Goal: Find specific page/section: Find specific page/section

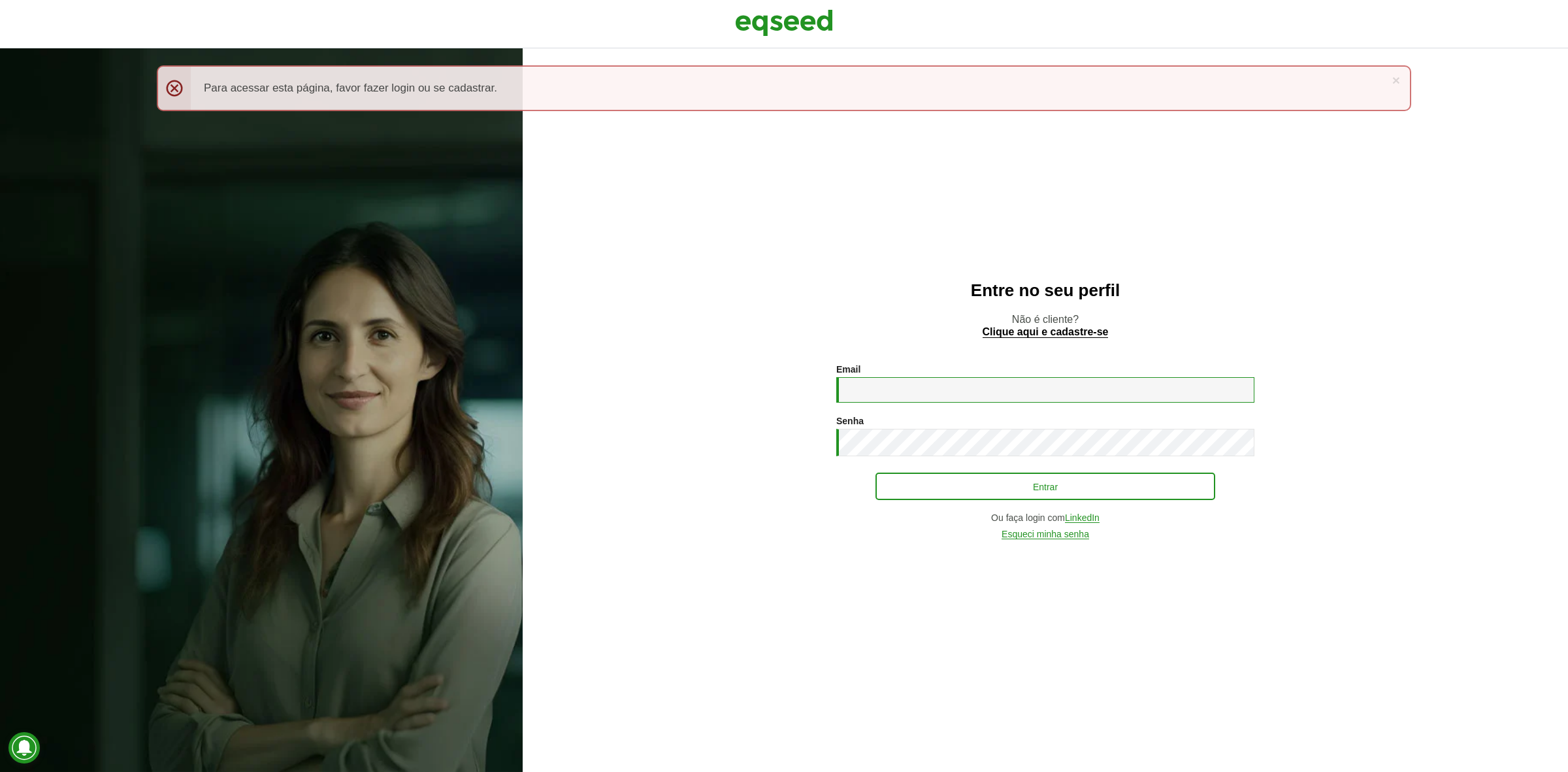
type input "**********"
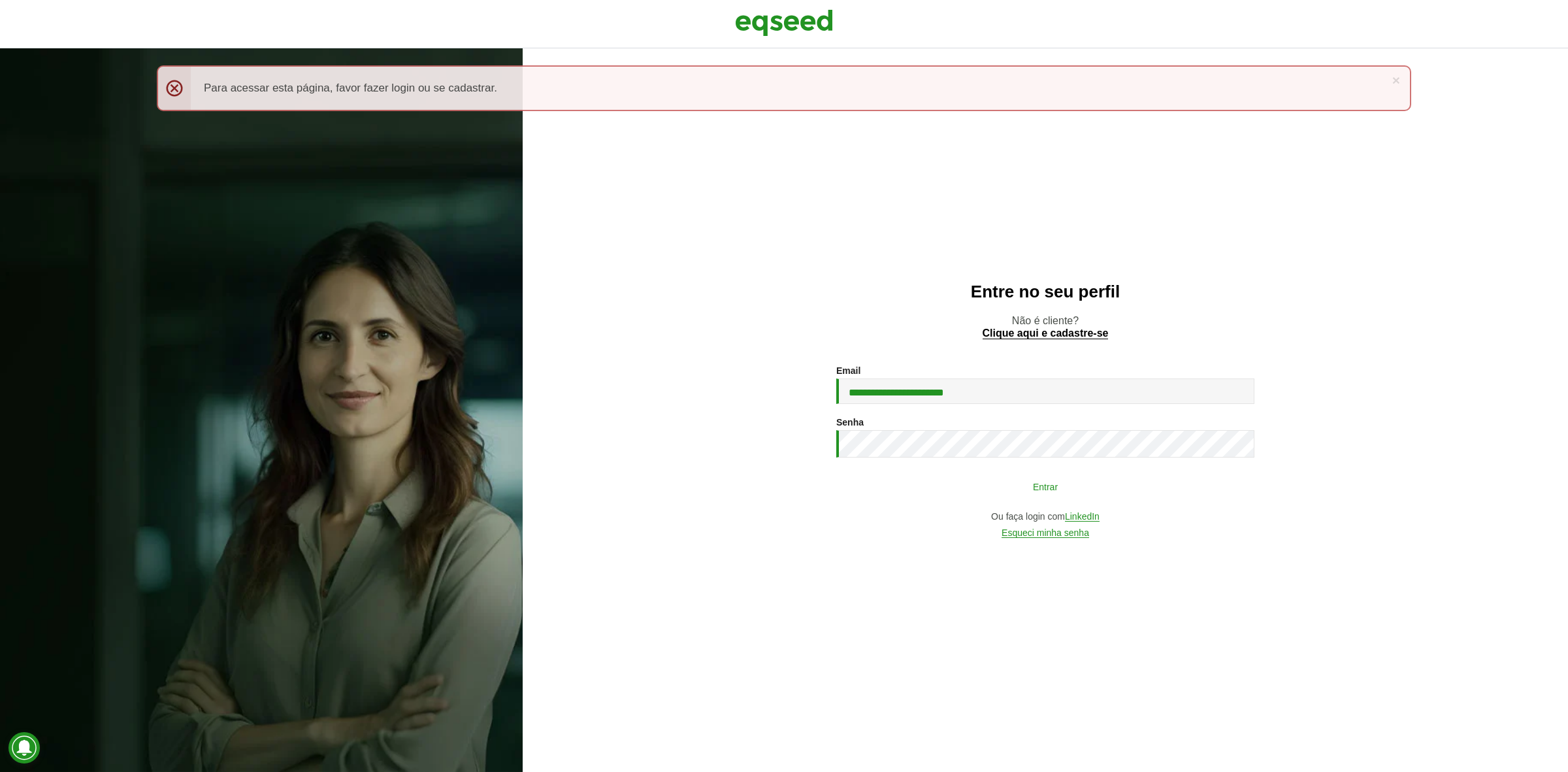
click at [1150, 478] on button "Entrar" at bounding box center [1046, 487] width 340 height 25
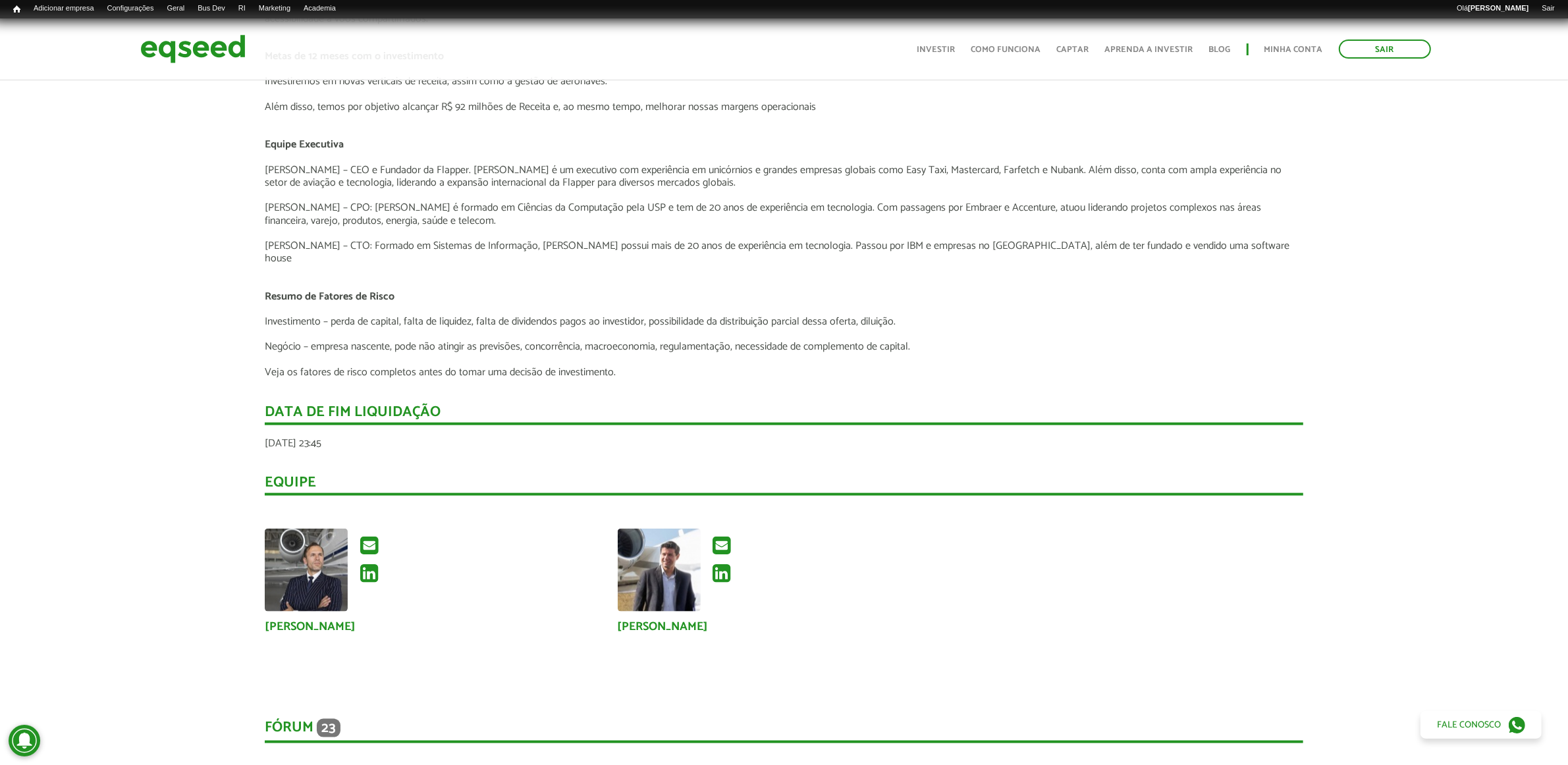
scroll to position [2058, 0]
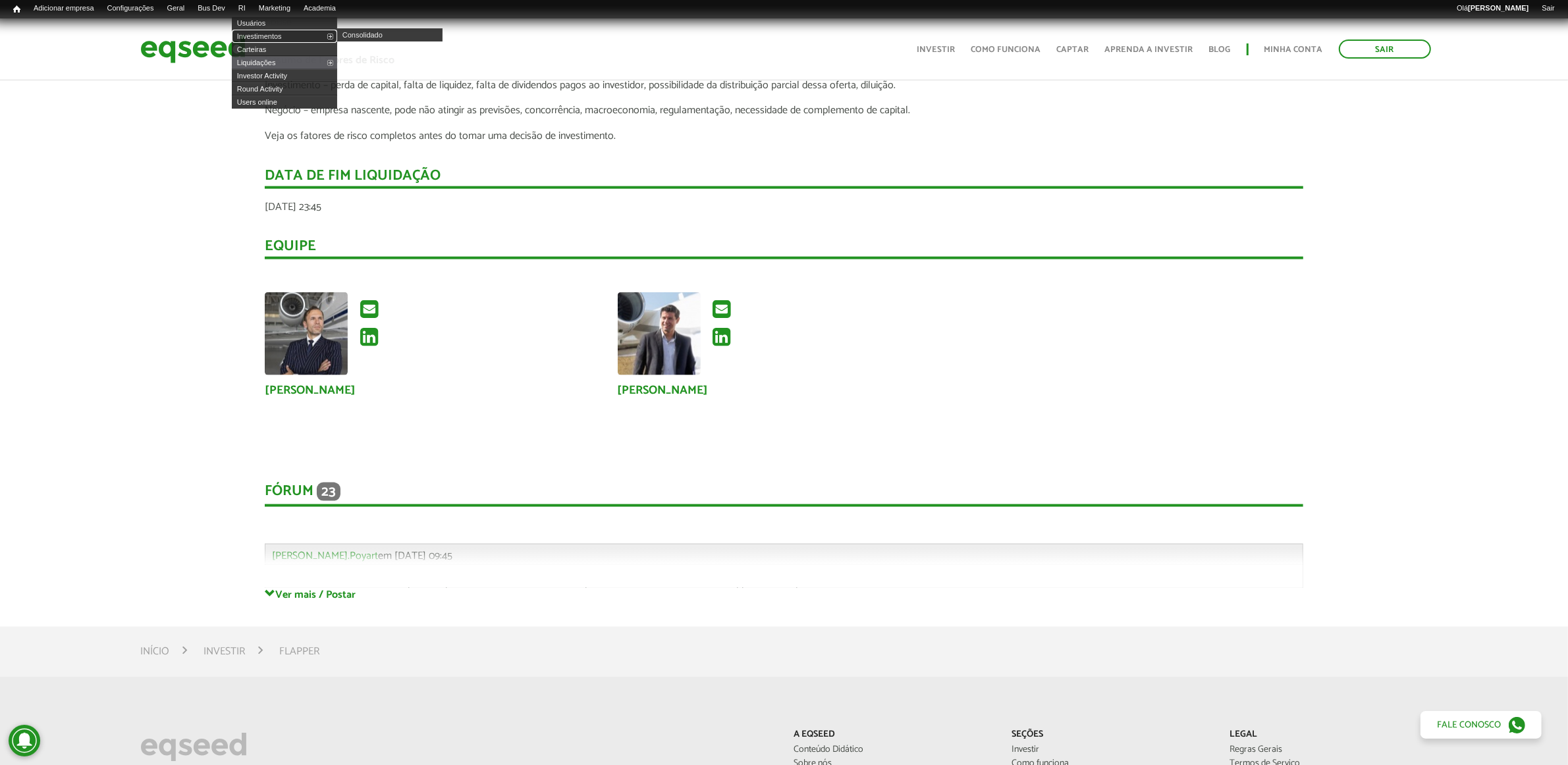
click at [267, 34] on link "Investimentos" at bounding box center [285, 36] width 106 height 13
